Goal: Task Accomplishment & Management: Complete application form

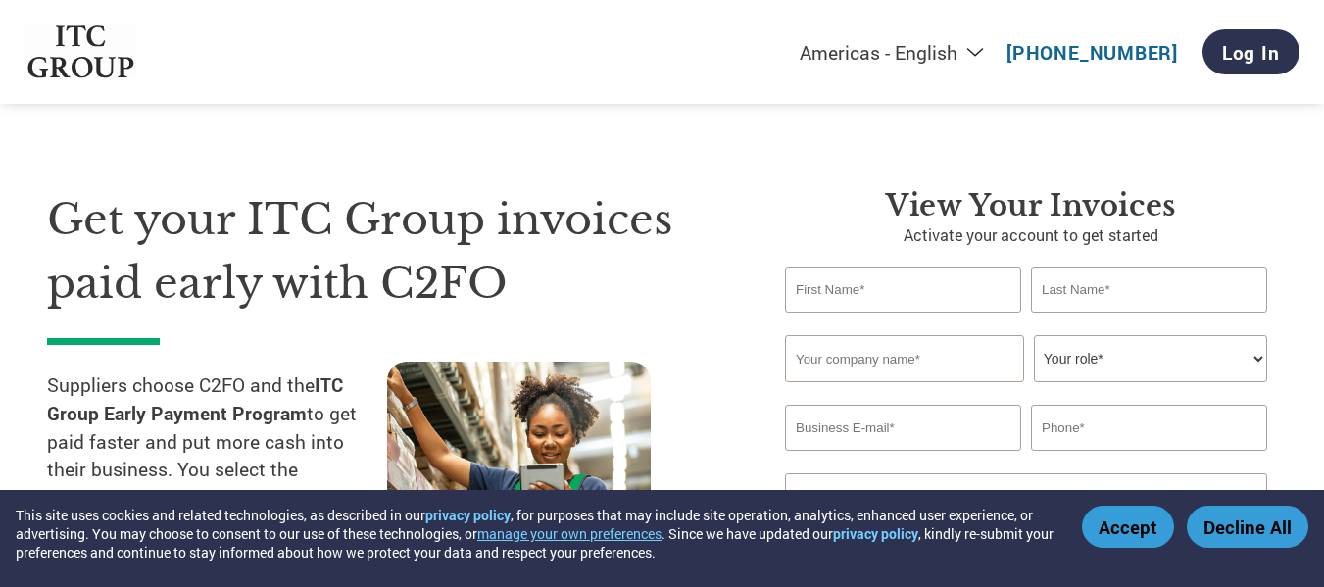
click at [846, 303] on input "text" at bounding box center [903, 290] width 236 height 46
type input "[PERSON_NAME]"
type input "GN"
click at [843, 338] on input "text" at bounding box center [904, 358] width 239 height 47
click at [927, 361] on input "EMINENCE" at bounding box center [904, 358] width 239 height 47
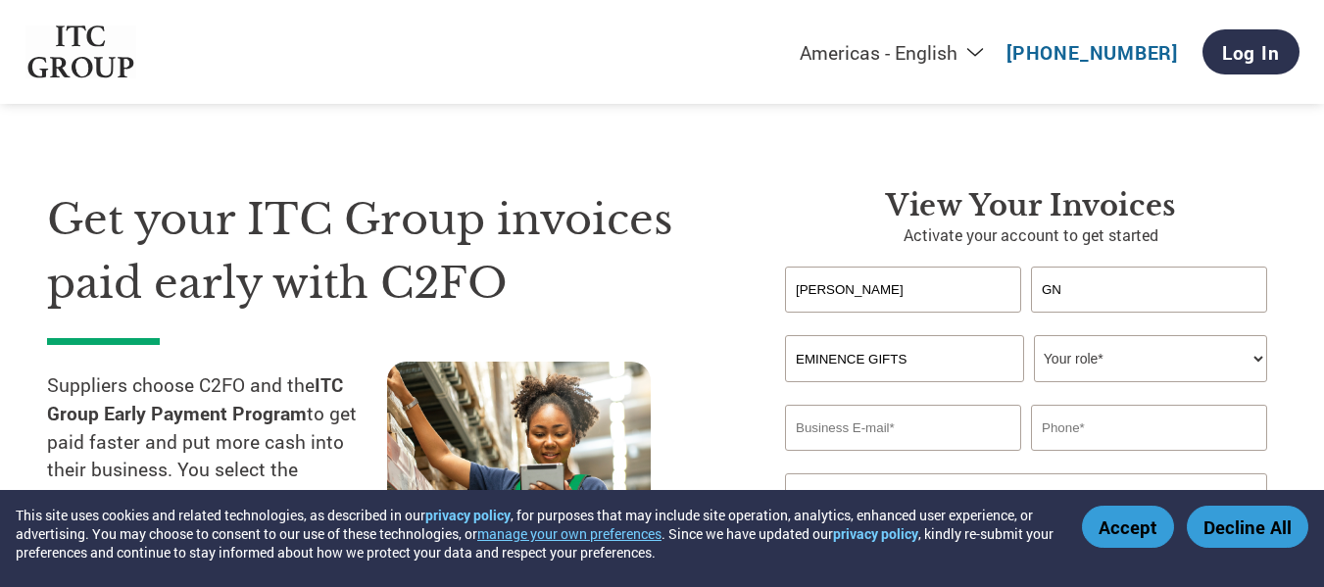
type input "EMINENCE GIFTS"
click at [1204, 365] on select "Your role* CFO Controller Credit Manager Finance Director Treasurer CEO Preside…" at bounding box center [1150, 358] width 233 height 47
select select "OWNER_FOUNDER"
click at [1034, 335] on select "Your role* CFO Controller Credit Manager Finance Director Treasurer CEO Preside…" at bounding box center [1150, 358] width 233 height 47
click at [828, 180] on div "Get your ITC Group invoices paid early with C2FO Suppliers choose C2FO and the …" at bounding box center [662, 370] width 1230 height 521
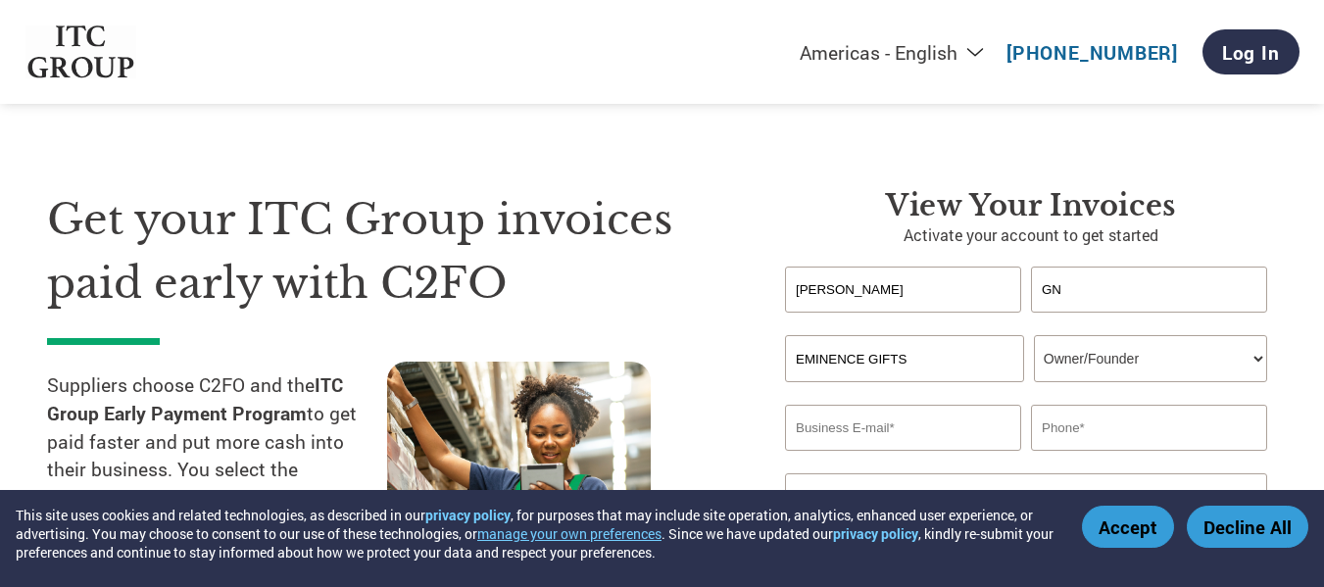
click at [906, 425] on input "email" at bounding box center [903, 428] width 236 height 46
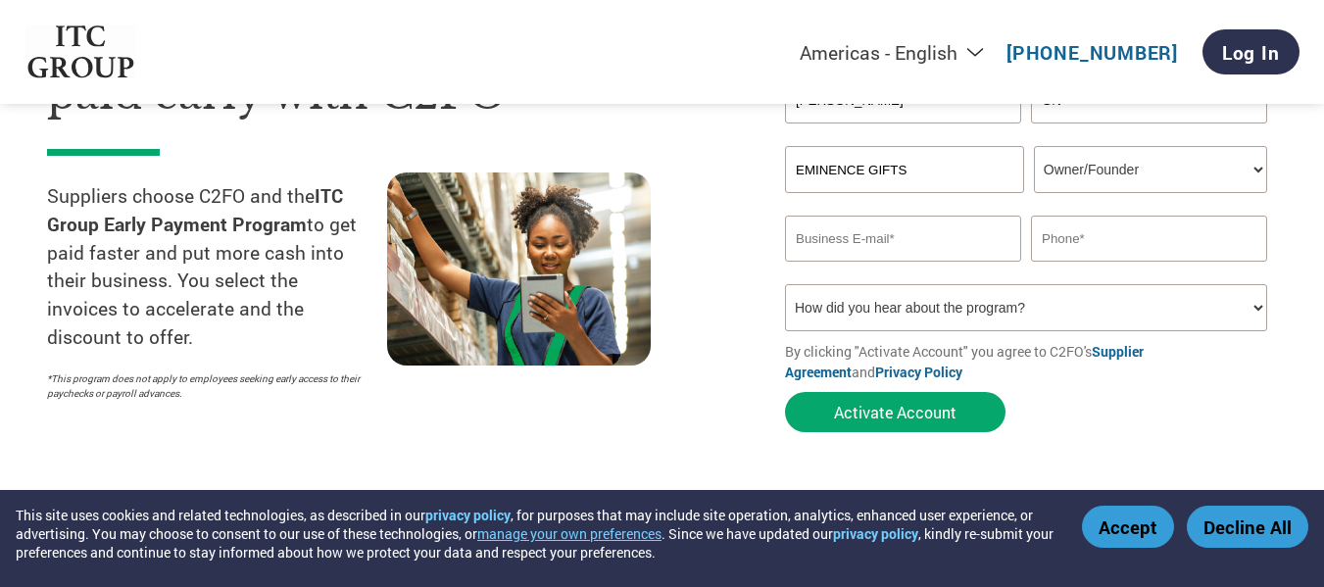
scroll to position [196, 0]
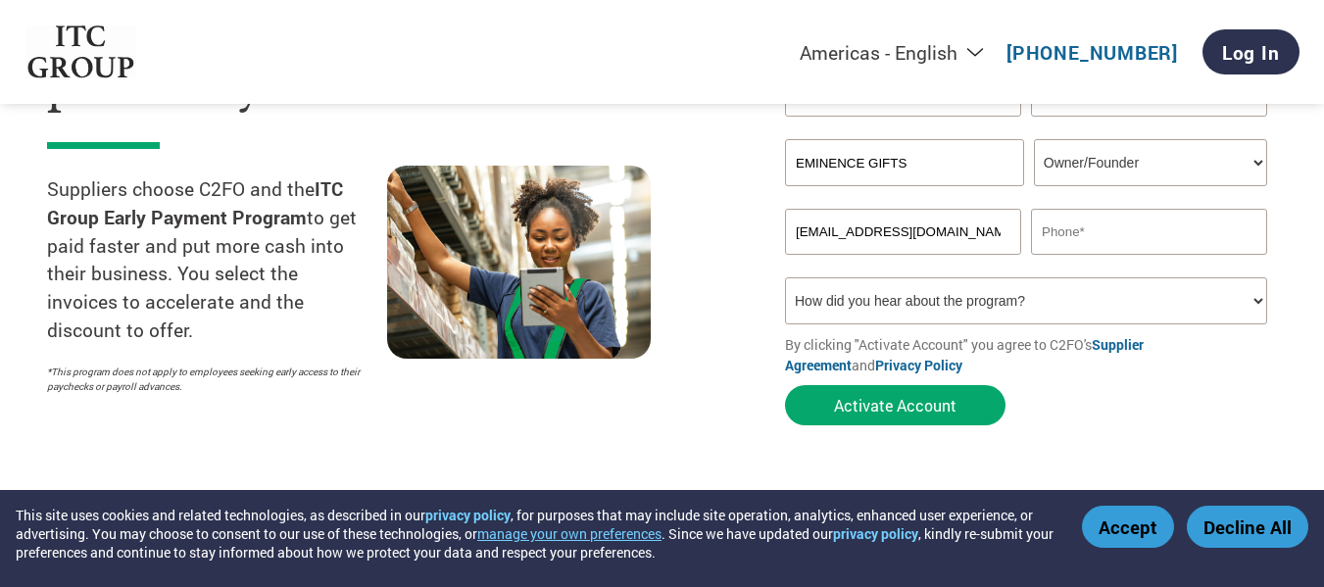
type input "[EMAIL_ADDRESS][DOMAIN_NAME]"
type input "9886403220"
click at [941, 309] on select "How did you hear about the program? Received a letter Email Social Media Online…" at bounding box center [1026, 300] width 482 height 47
select select "Email"
click at [785, 277] on select "How did you hear about the program? Received a letter Email Social Media Online…" at bounding box center [1026, 300] width 482 height 47
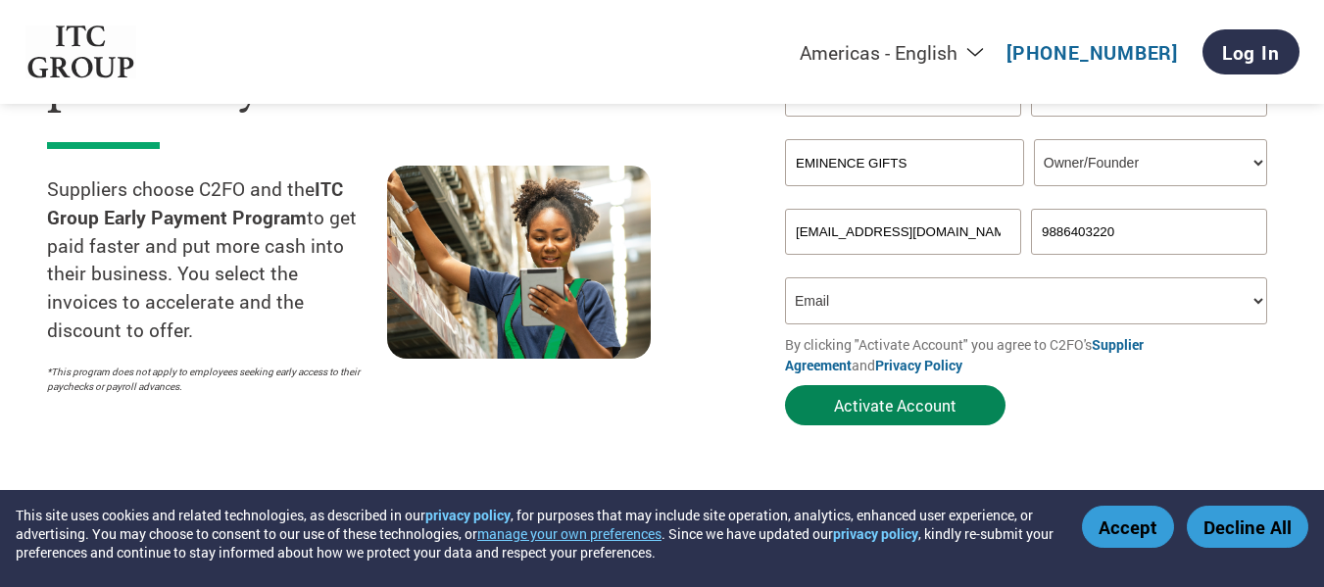
click at [872, 403] on button "Activate Account" at bounding box center [895, 405] width 220 height 40
click at [1046, 381] on form "[PERSON_NAME] Invalid first name or first name is too long Invalid last name or…" at bounding box center [1031, 253] width 492 height 365
click at [1002, 236] on input "[EMAIL_ADDRESS][DOMAIN_NAME]" at bounding box center [903, 232] width 236 height 46
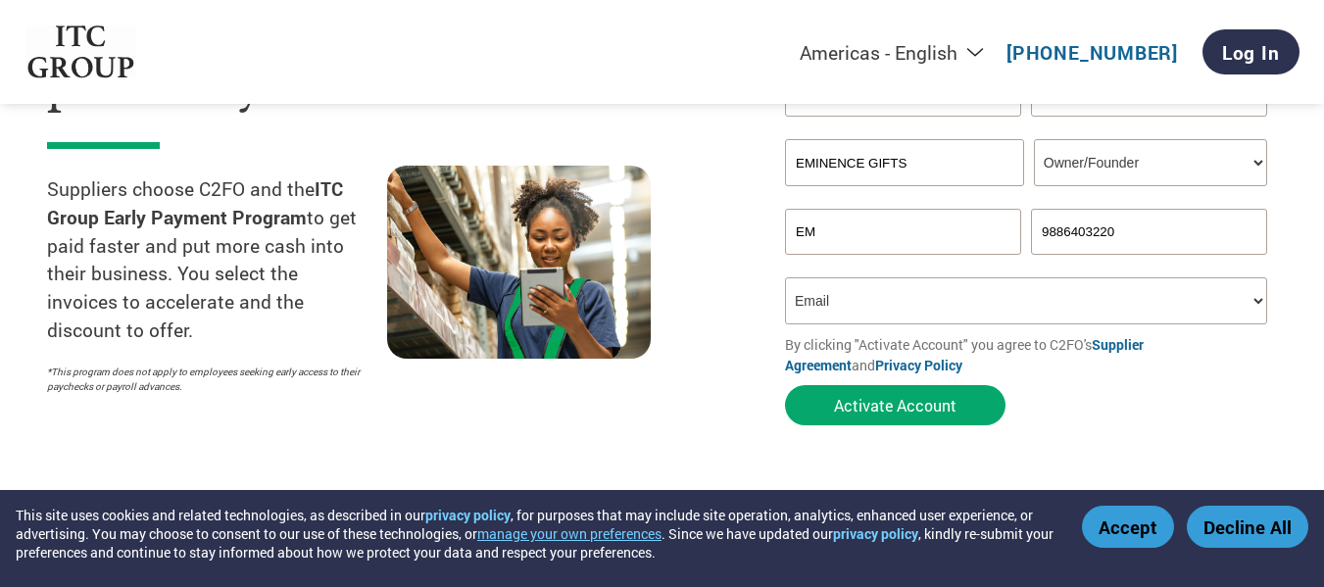
type input "E"
type input "[EMAIL_ADDRESS][DOMAIN_NAME]"
click at [1001, 307] on select "How did you hear about the program? Received a letter Email Social Media Online…" at bounding box center [1026, 300] width 482 height 47
click at [785, 277] on select "How did you hear about the program? Received a letter Email Social Media Online…" at bounding box center [1026, 300] width 482 height 47
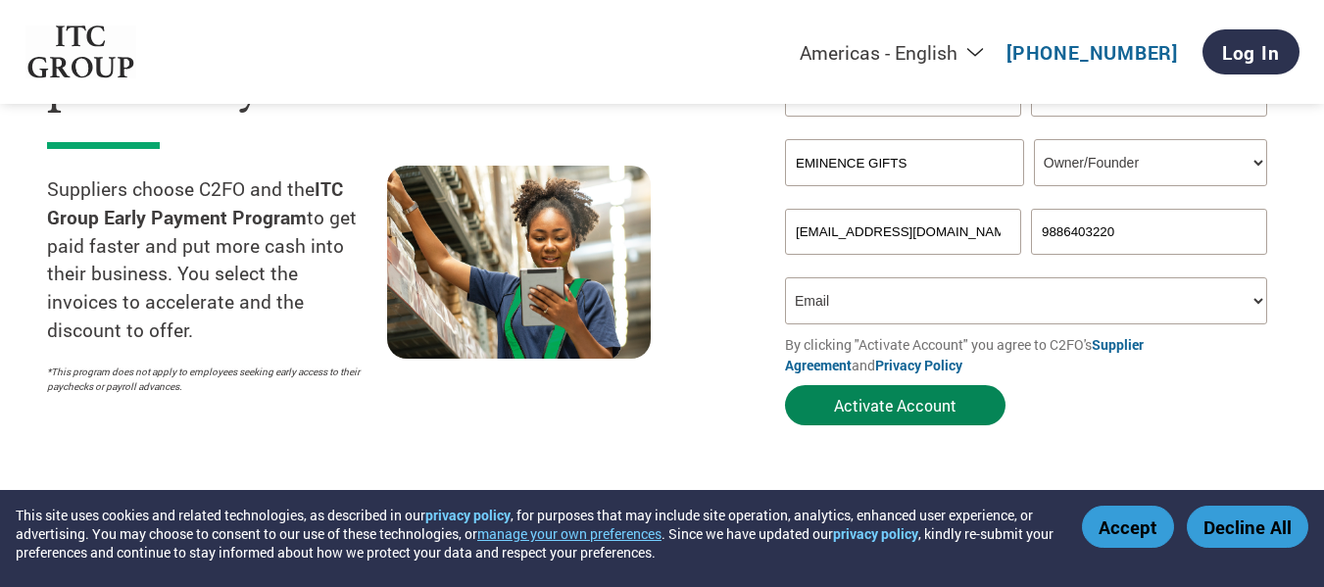
click at [857, 405] on button "Activate Account" at bounding box center [895, 405] width 220 height 40
